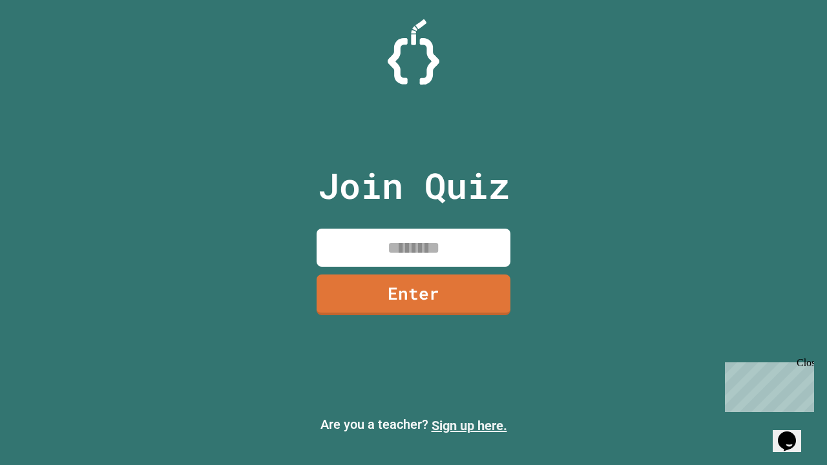
click at [469, 426] on link "Sign up here." at bounding box center [470, 426] width 76 height 16
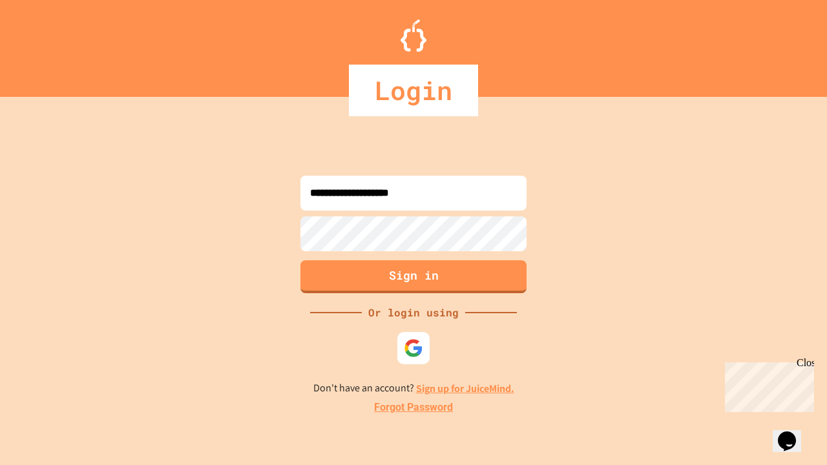
type input "**********"
